Goal: Task Accomplishment & Management: Manage account settings

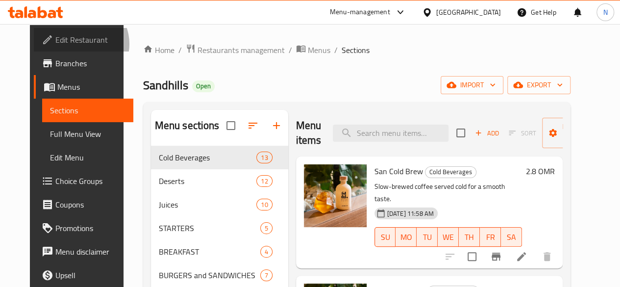
click at [55, 44] on span "Edit Restaurant" at bounding box center [90, 40] width 70 height 12
click at [144, 52] on icon "breadcrumb" at bounding box center [148, 49] width 8 height 7
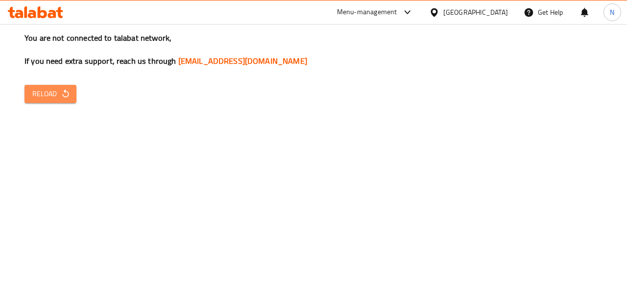
click at [43, 101] on button "Reload" at bounding box center [50, 94] width 52 height 18
click at [59, 86] on button "Reload" at bounding box center [50, 94] width 52 height 18
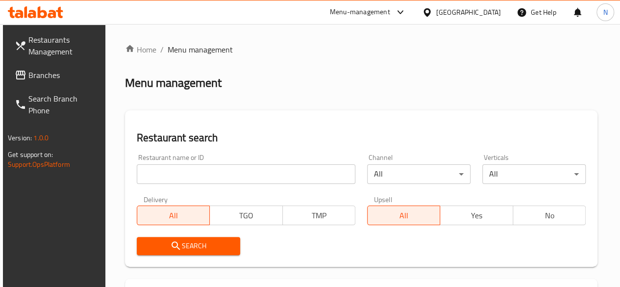
click at [159, 182] on input "search" at bounding box center [246, 174] width 219 height 20
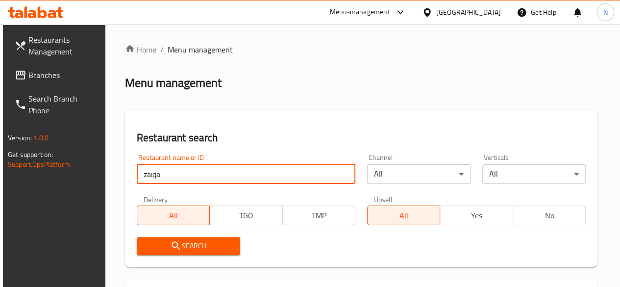
type input "zaiqa"
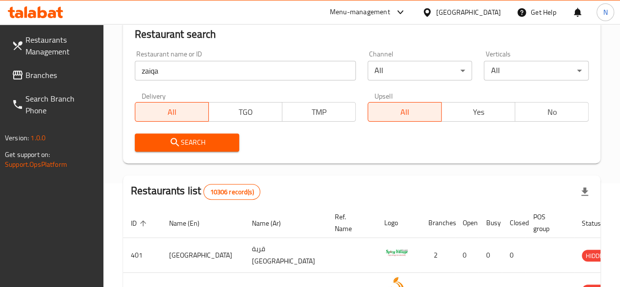
scroll to position [49, 0]
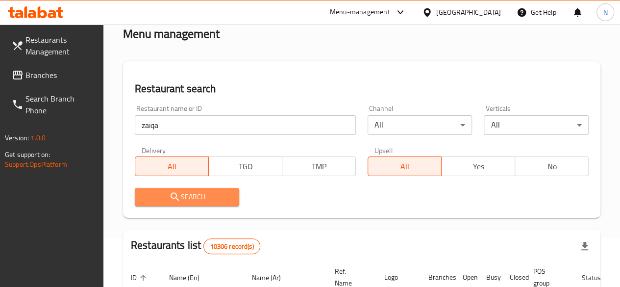
click at [211, 196] on span "Search" at bounding box center [187, 197] width 89 height 12
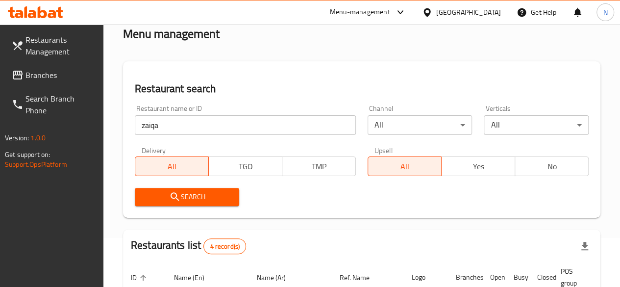
scroll to position [147, 0]
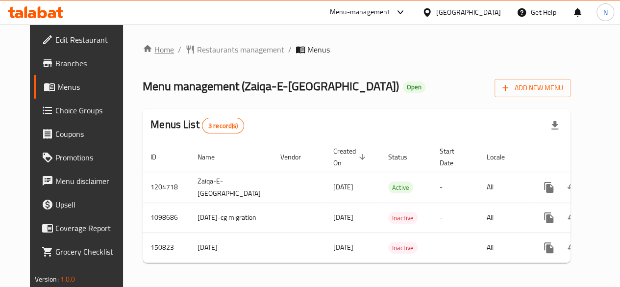
click at [143, 49] on link "Home" at bounding box center [158, 50] width 31 height 12
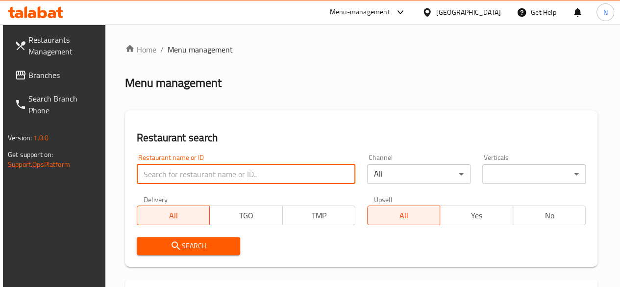
click at [182, 170] on input "search" at bounding box center [246, 174] width 219 height 20
type input "zaiqa mahal"
click at [186, 238] on button "Search" at bounding box center [188, 246] width 103 height 18
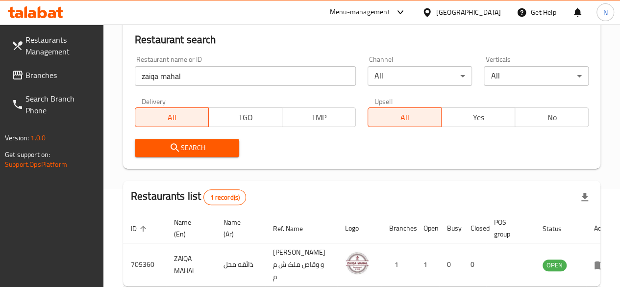
scroll to position [163, 0]
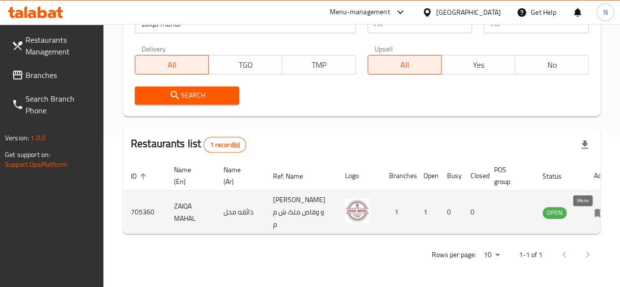
click at [594, 208] on link "enhanced table" at bounding box center [603, 212] width 18 height 12
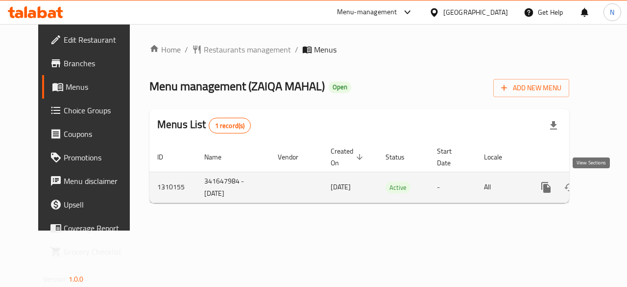
click at [611, 185] on icon "enhanced table" at bounding box center [617, 187] width 12 height 12
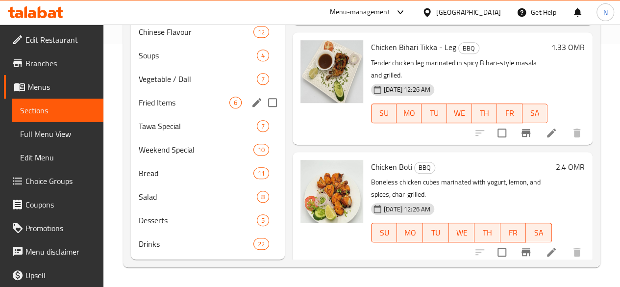
scroll to position [257, 0]
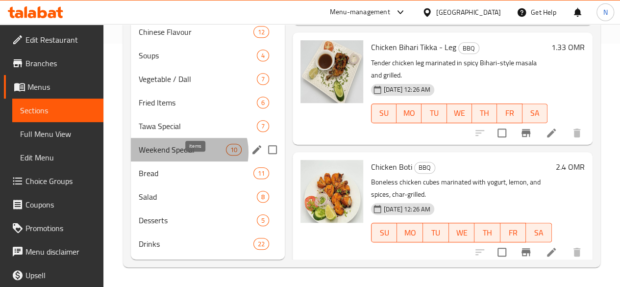
click at [226, 152] on span "10" at bounding box center [233, 149] width 15 height 9
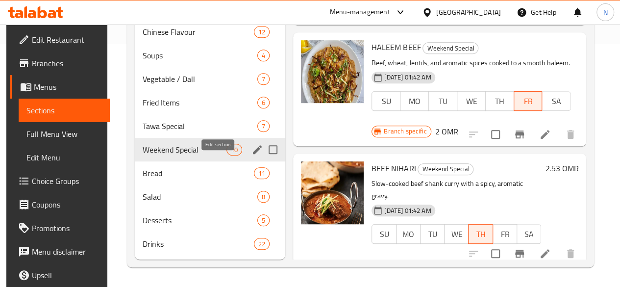
click at [253, 152] on icon "edit" at bounding box center [257, 149] width 9 height 9
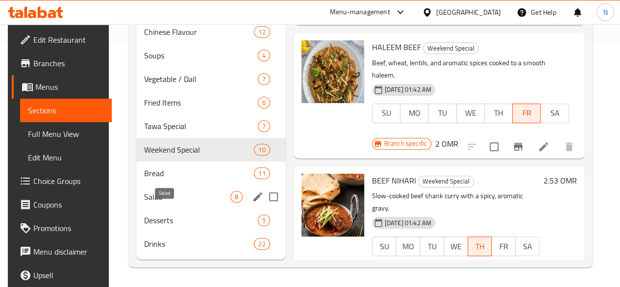
scroll to position [257, 0]
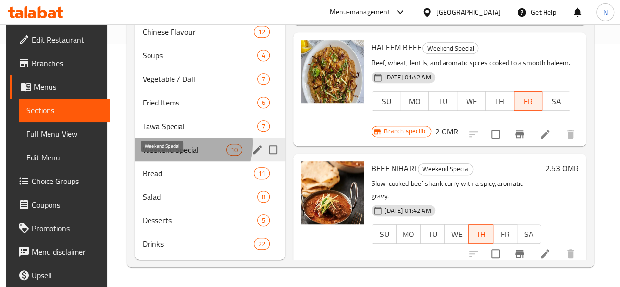
click at [177, 144] on span "Weekend Special" at bounding box center [185, 150] width 84 height 12
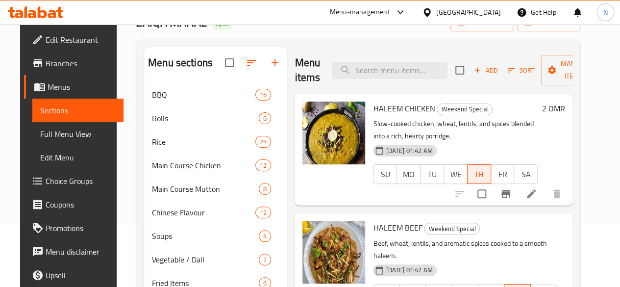
scroll to position [61, 0]
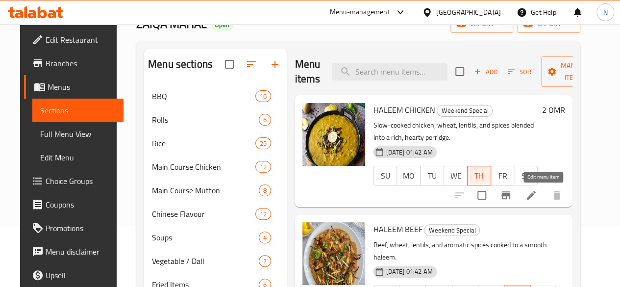
click at [536, 195] on icon at bounding box center [531, 195] width 9 height 9
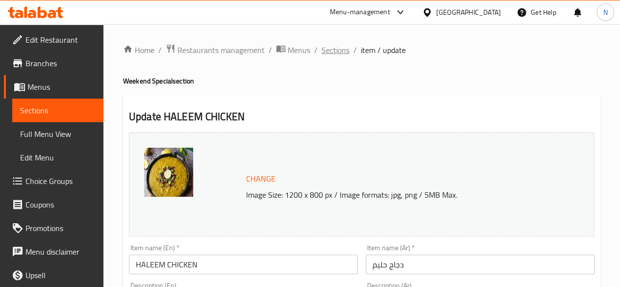
click at [342, 53] on span "Sections" at bounding box center [335, 50] width 28 height 12
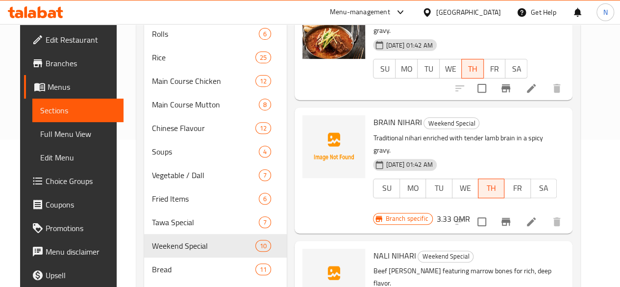
scroll to position [294, 0]
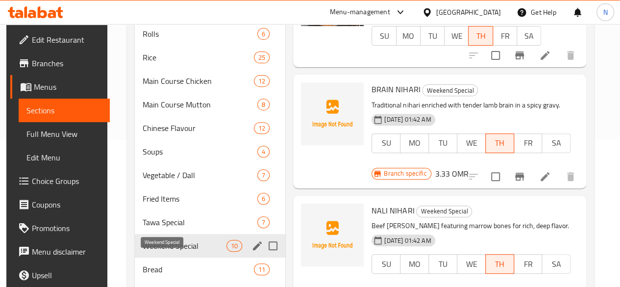
click at [158, 251] on span "Weekend Special" at bounding box center [185, 246] width 84 height 12
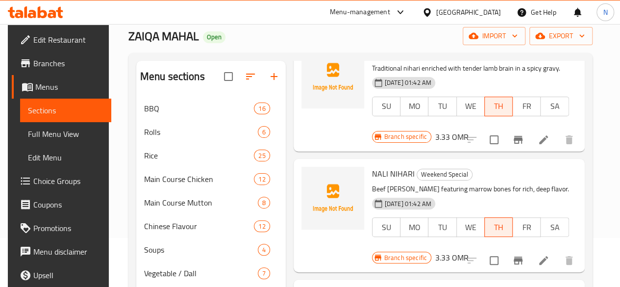
scroll to position [196, 0]
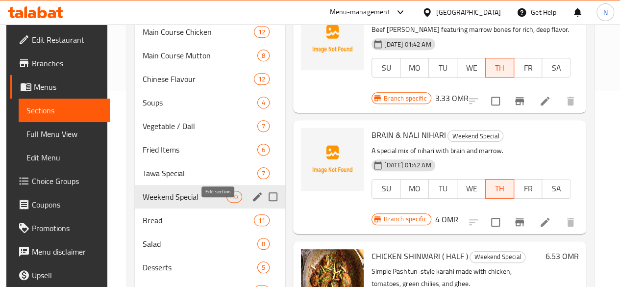
click at [253, 201] on icon "edit" at bounding box center [257, 196] width 9 height 9
click at [176, 202] on span "Weekend Special" at bounding box center [185, 197] width 84 height 12
click at [251, 202] on icon "edit" at bounding box center [257, 197] width 12 height 12
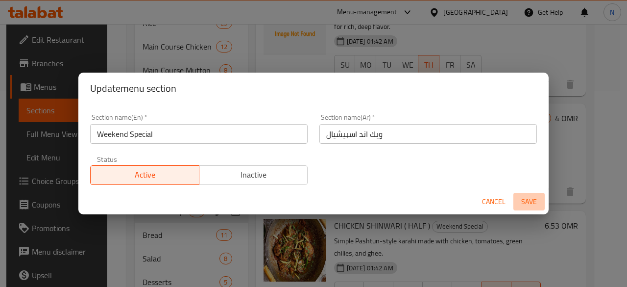
click at [537, 205] on span "Save" at bounding box center [529, 201] width 24 height 12
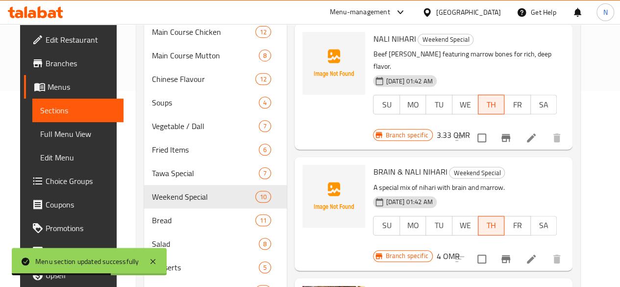
click at [56, 131] on span "Full Menu View" at bounding box center [77, 134] width 75 height 12
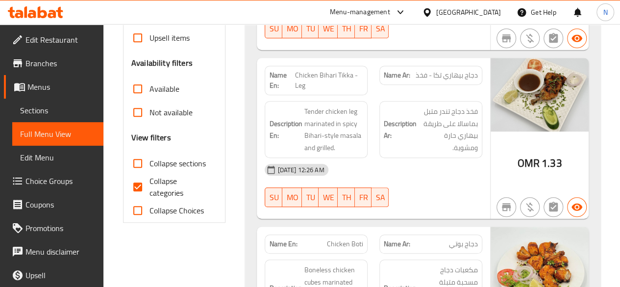
scroll to position [98, 0]
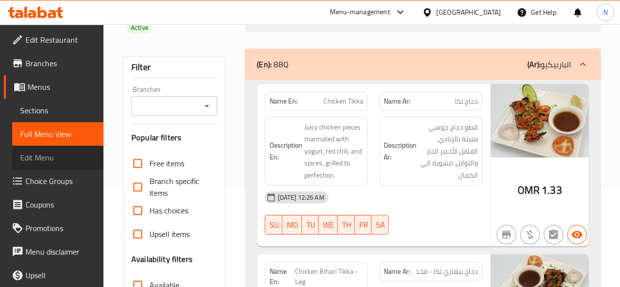
click at [58, 160] on span "Edit Menu" at bounding box center [57, 157] width 75 height 12
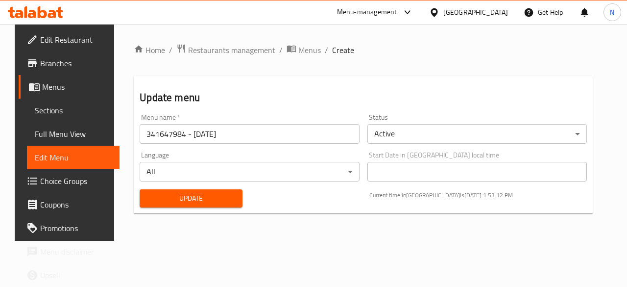
click at [42, 84] on span "Menus" at bounding box center [77, 87] width 70 height 12
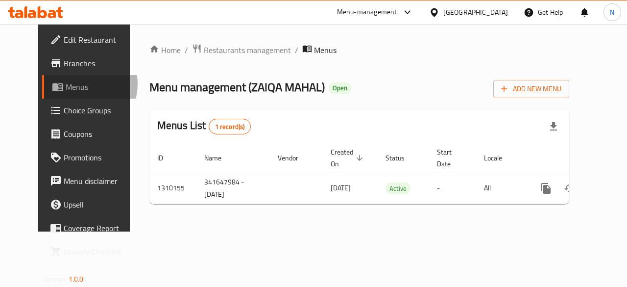
click at [66, 84] on span "Menus" at bounding box center [101, 87] width 70 height 12
click at [149, 47] on link "Home" at bounding box center [164, 50] width 31 height 12
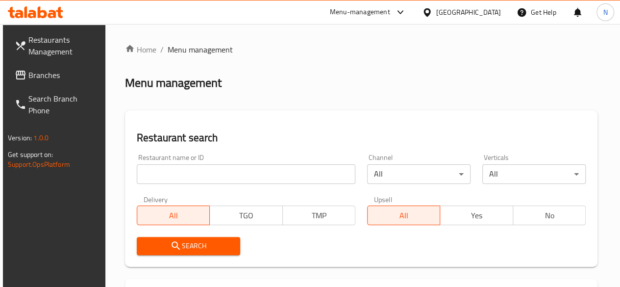
click at [182, 176] on input "search" at bounding box center [246, 174] width 219 height 20
click at [366, 122] on div "Restaurant search Restaurant name or ID Restaurant name or ID Channel All ​ Ver…" at bounding box center [361, 188] width 472 height 156
click at [145, 45] on link "Home" at bounding box center [140, 50] width 31 height 12
click at [177, 178] on input "search" at bounding box center [246, 174] width 219 height 20
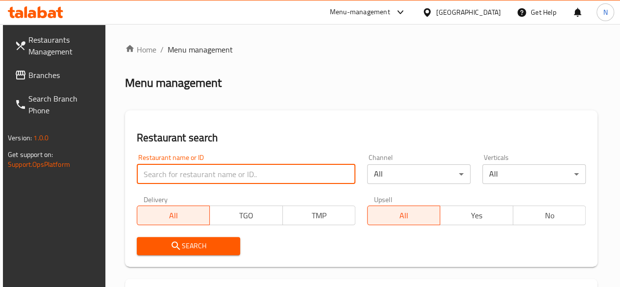
click at [176, 171] on input "search" at bounding box center [246, 174] width 219 height 20
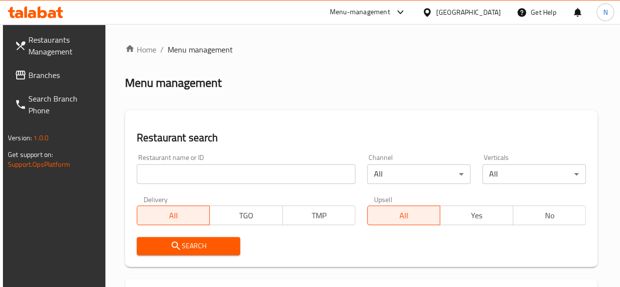
click at [383, 76] on div "Menu management" at bounding box center [361, 83] width 472 height 16
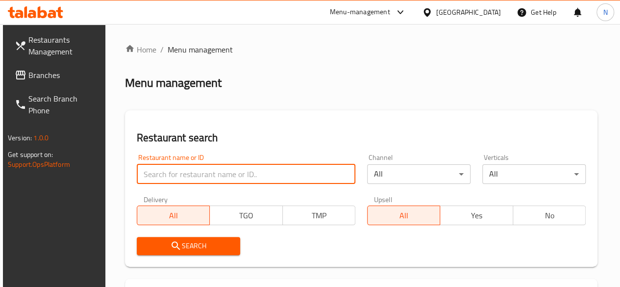
click at [161, 181] on input "search" at bounding box center [246, 174] width 219 height 20
click at [185, 180] on input "search" at bounding box center [246, 174] width 219 height 20
